Goal: Find contact information: Find contact information

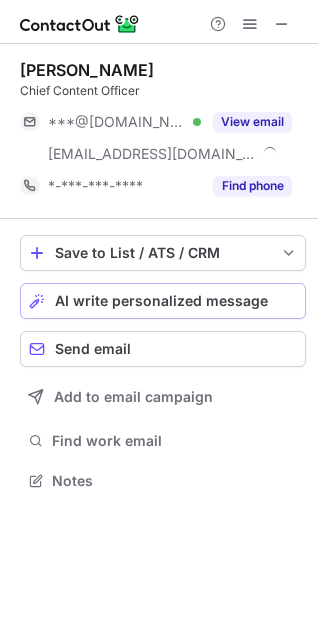
scroll to position [467, 318]
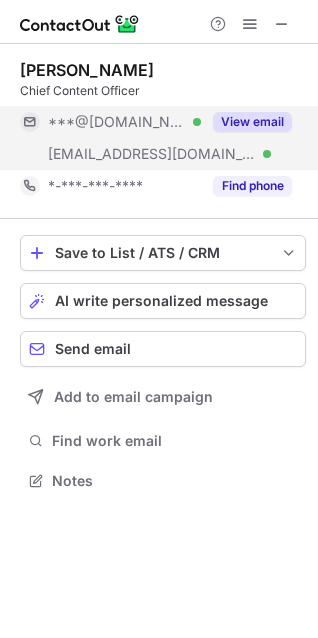
click at [243, 110] on div "View email" at bounding box center [246, 122] width 91 height 32
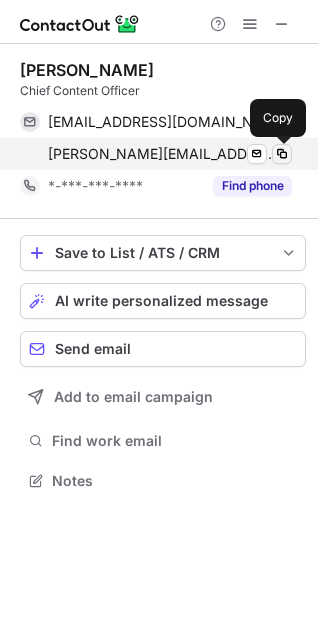
click at [284, 150] on span at bounding box center [282, 154] width 16 height 16
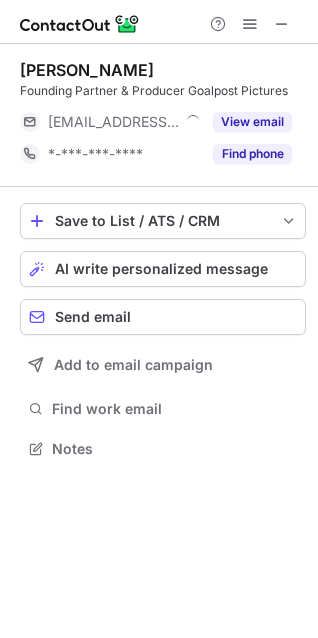
scroll to position [435, 318]
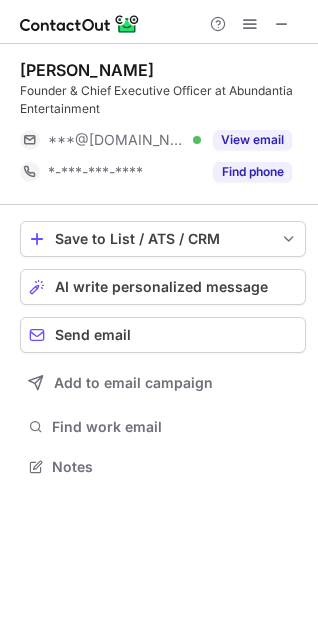
scroll to position [453, 318]
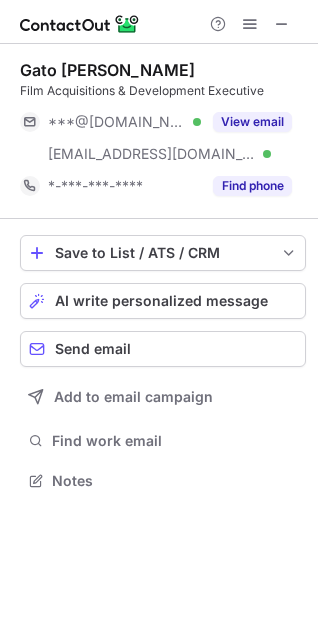
scroll to position [467, 318]
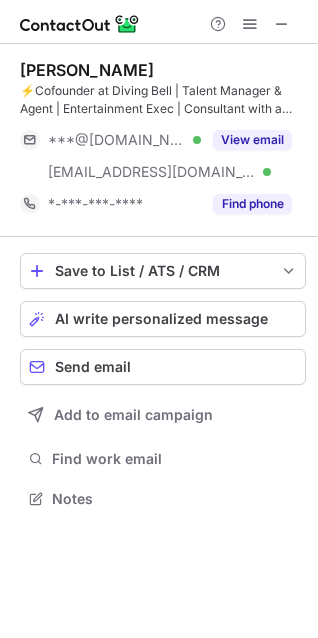
scroll to position [485, 318]
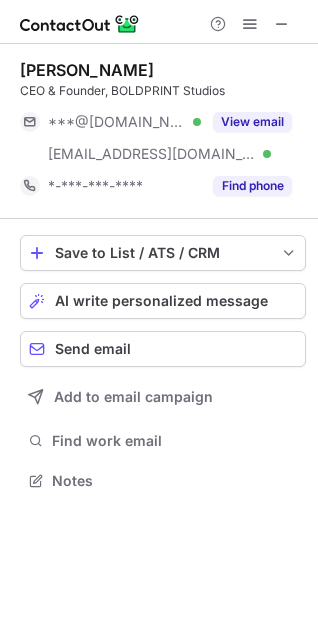
scroll to position [467, 318]
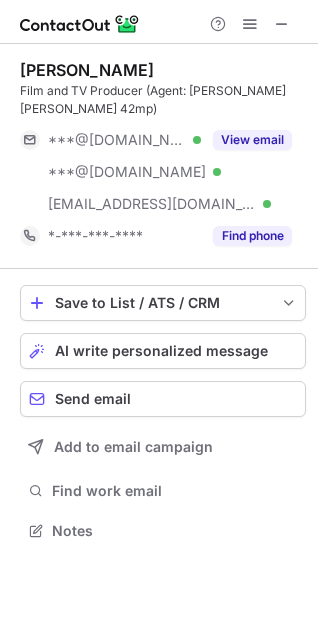
scroll to position [499, 318]
